Goal: Transaction & Acquisition: Purchase product/service

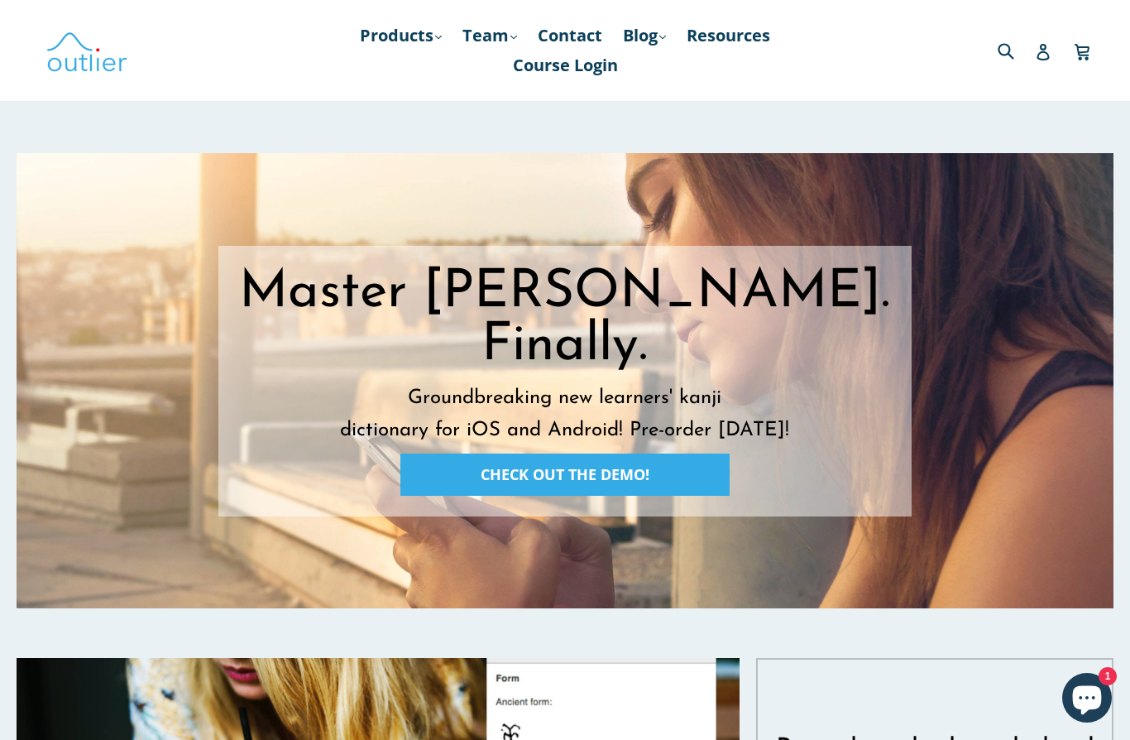
click at [393, 41] on link "Products .cls-1{fill:#231f20} expand" at bounding box center [401, 36] width 98 height 30
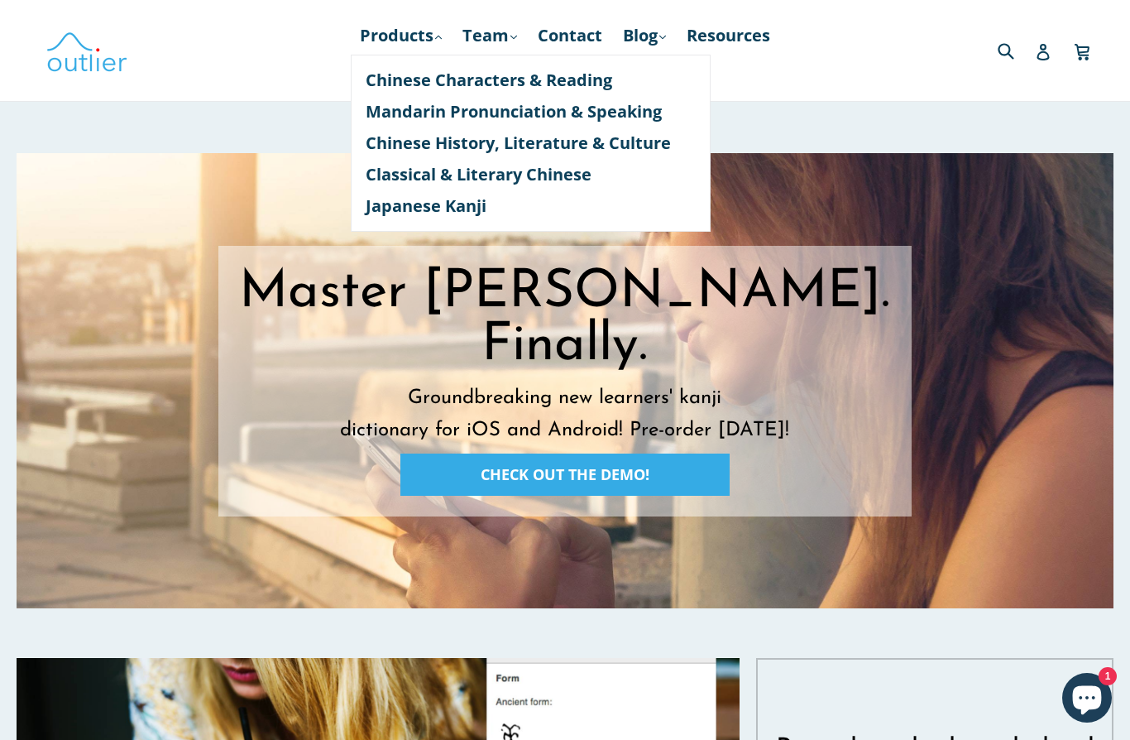
click at [376, 208] on link "Japanese Kanji" at bounding box center [531, 205] width 330 height 31
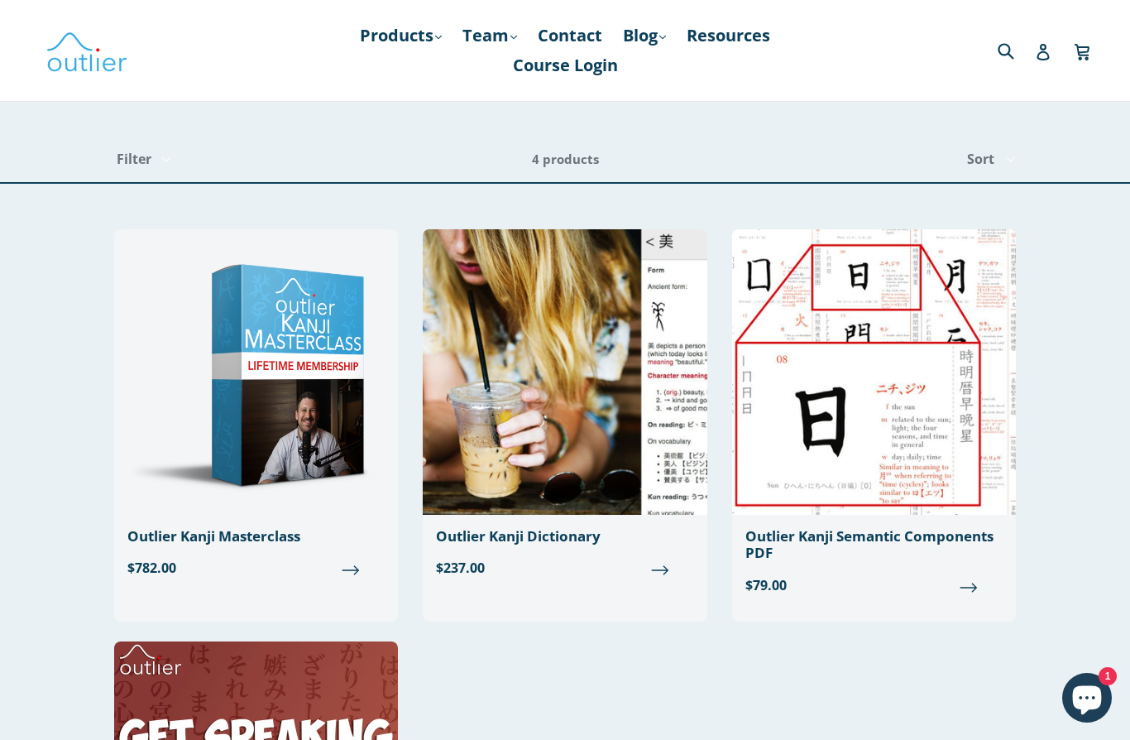
scroll to position [184, 0]
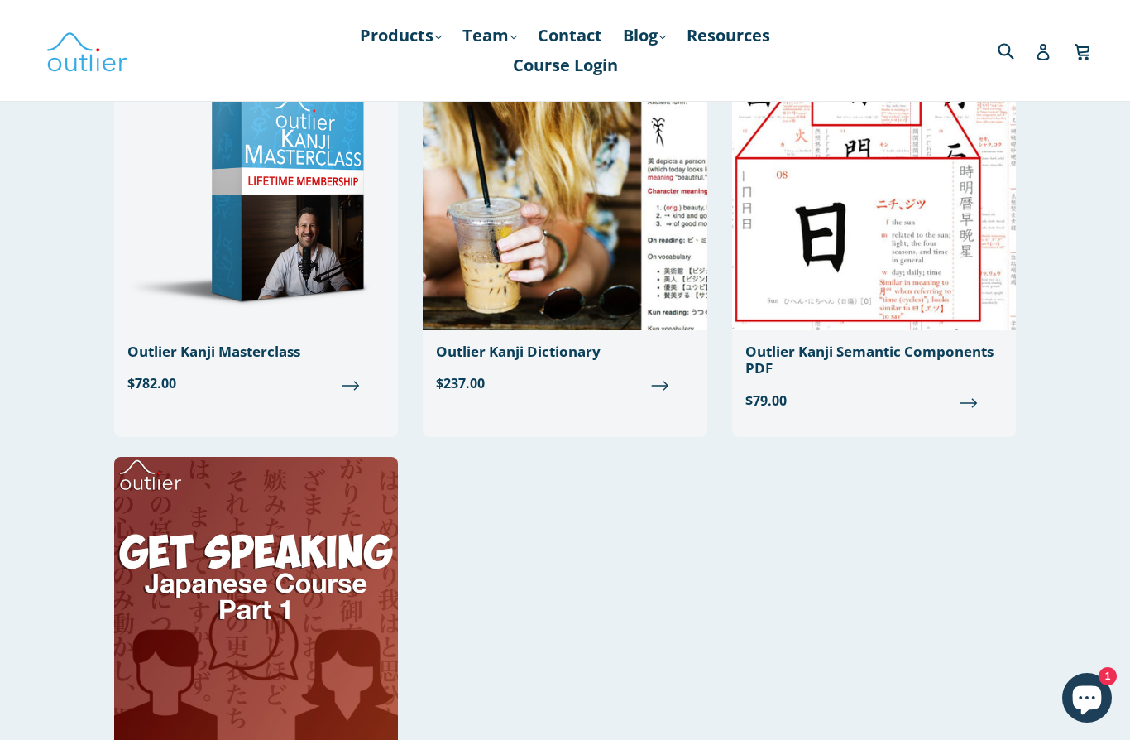
click at [147, 359] on div "Outlier Kanji Masterclass" at bounding box center [255, 351] width 257 height 17
